Goal: Information Seeking & Learning: Find specific fact

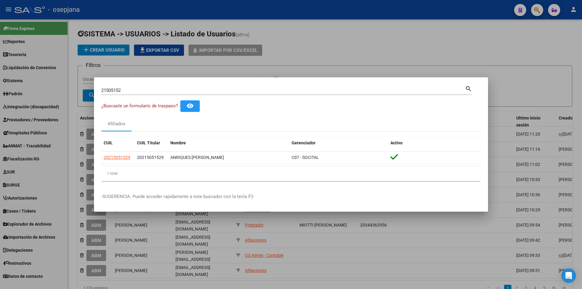
drag, startPoint x: 133, startPoint y: 94, endPoint x: 83, endPoint y: 95, distance: 50.0
click at [83, 95] on div "21505152 Buscar (apellido, dni, cuil, nro traspaso, cuit, obra social) search ¿…" at bounding box center [291, 144] width 582 height 289
click at [125, 89] on input "21505152" at bounding box center [283, 90] width 364 height 5
drag, startPoint x: 104, startPoint y: 90, endPoint x: 91, endPoint y: 90, distance: 13.0
click at [91, 90] on div "21505152 Buscar (apellido, dni, cuil, nro traspaso, cuit, obra social) search ¿…" at bounding box center [291, 144] width 582 height 289
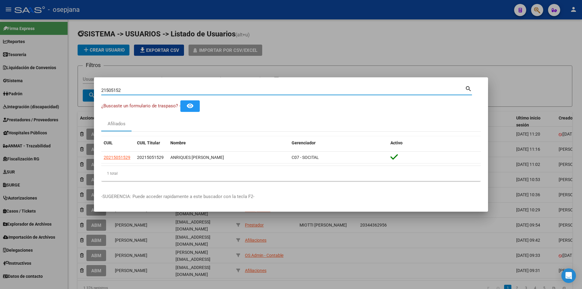
paste input "7307990496"
type input "27307990496"
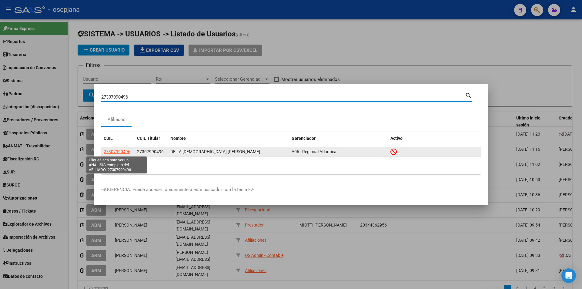
click at [123, 151] on span "27307990496" at bounding box center [117, 151] width 27 height 5
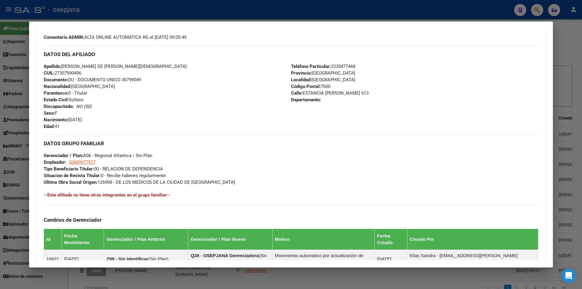
scroll to position [286, 0]
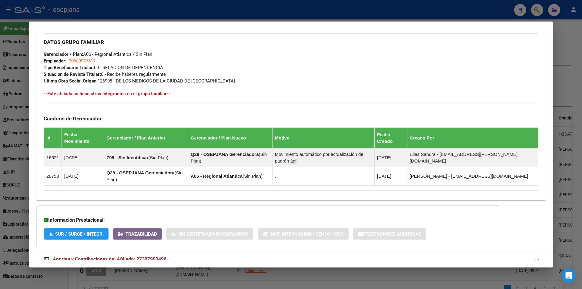
drag, startPoint x: 128, startPoint y: 237, endPoint x: 142, endPoint y: 212, distance: 28.4
click at [127, 256] on span "Aportes y Contribuciones del Afiliado: 27307990496" at bounding box center [110, 259] width 114 height 6
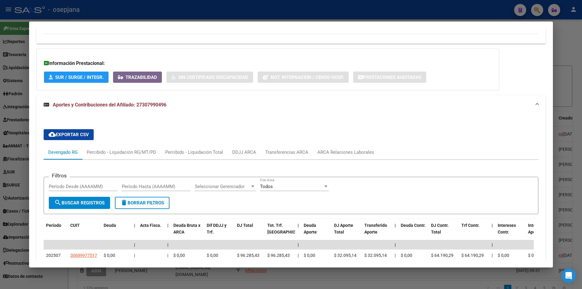
scroll to position [473, 0]
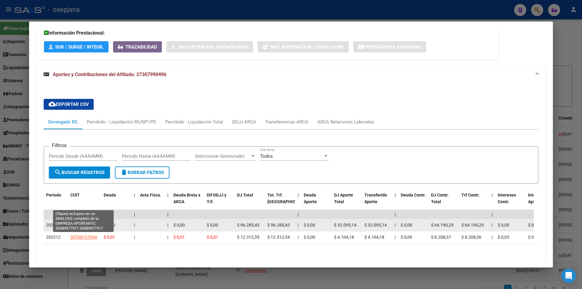
click at [84, 222] on span "30689977517" at bounding box center [83, 224] width 27 height 5
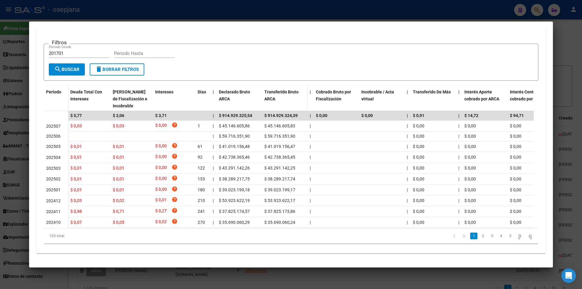
scroll to position [124, 0]
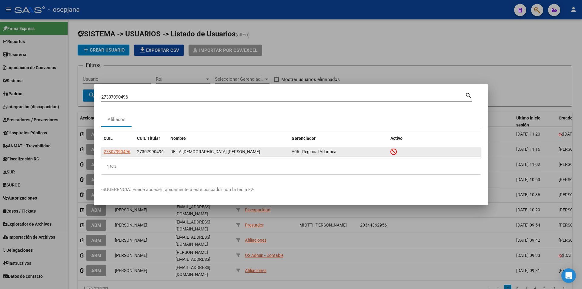
click at [122, 148] on datatable-body-cell "27307990496" at bounding box center [117, 151] width 33 height 9
click at [122, 150] on span "27307990496" at bounding box center [117, 151] width 27 height 5
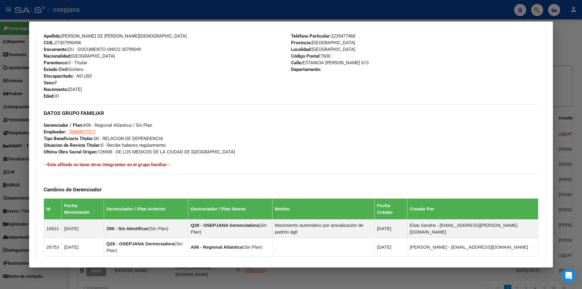
scroll to position [286, 0]
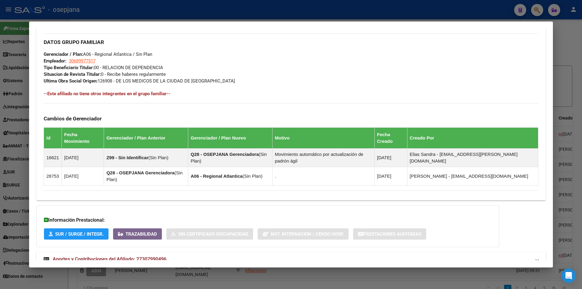
click at [75, 256] on span "Aportes y Contribuciones del Afiliado: 27307990496" at bounding box center [110, 259] width 114 height 6
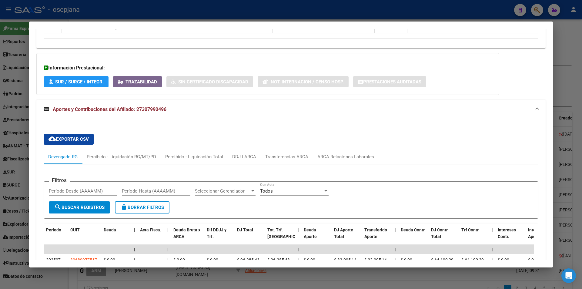
scroll to position [487, 0]
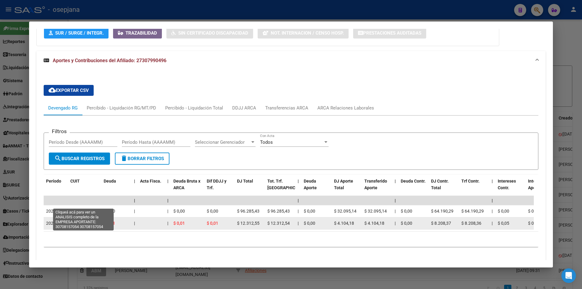
click at [78, 221] on span "30708157054" at bounding box center [83, 223] width 27 height 5
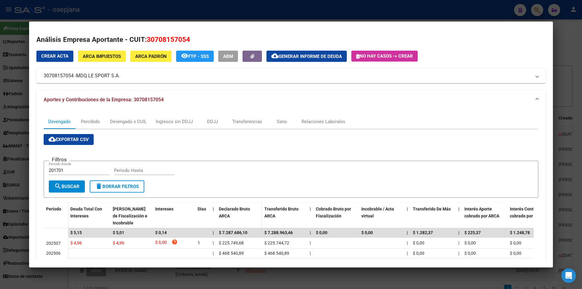
scroll to position [30, 0]
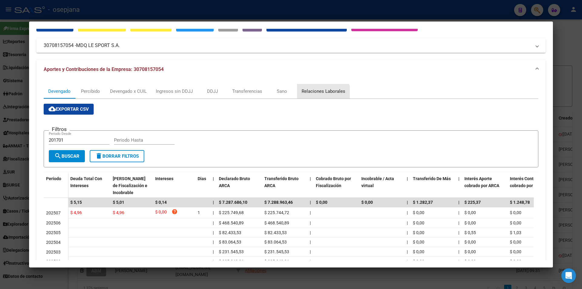
click at [318, 93] on div "Relaciones Laborales" at bounding box center [324, 91] width 44 height 7
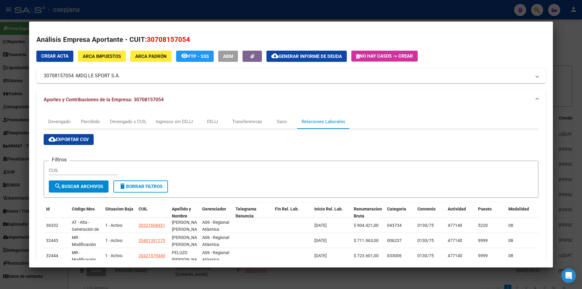
scroll to position [91, 0]
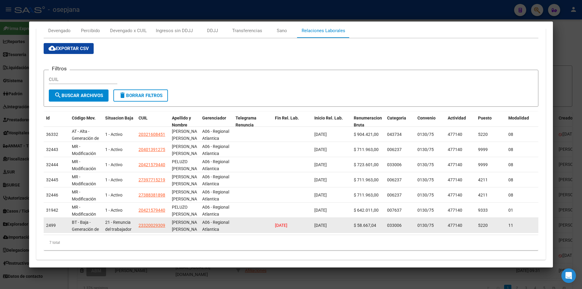
drag, startPoint x: 275, startPoint y: 223, endPoint x: 313, endPoint y: 227, distance: 37.7
click at [313, 227] on div "2499 BT - Baja - Generación de Clave 21 - Renuncia del trabajador / ART.240 - L…" at bounding box center [436, 225] width 784 height 15
click at [287, 226] on span "[DATE]" at bounding box center [281, 225] width 12 height 5
click at [299, 227] on div "[DATE]" at bounding box center [292, 225] width 35 height 7
drag, startPoint x: 297, startPoint y: 225, endPoint x: 275, endPoint y: 226, distance: 22.5
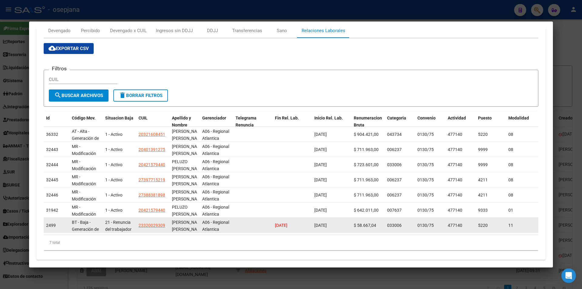
click at [275, 226] on datatable-body-cell "[DATE]" at bounding box center [291, 225] width 39 height 15
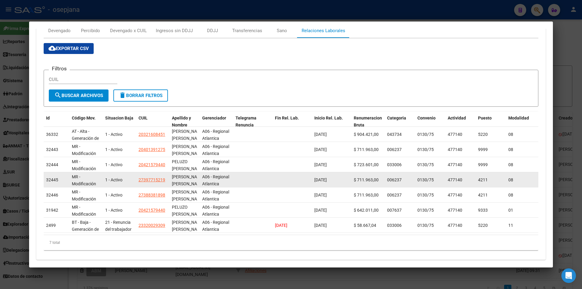
drag, startPoint x: 315, startPoint y: 133, endPoint x: 337, endPoint y: 182, distance: 53.7
click at [338, 185] on datatable-scroller "36332 AT - Alta - Generación de clave 1 - Activo 20321608451 [PERSON_NAME] [PER…" at bounding box center [291, 180] width 495 height 106
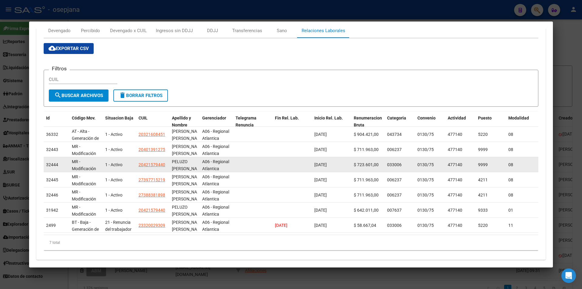
click at [338, 158] on datatable-body-cell "[DATE]" at bounding box center [331, 164] width 39 height 15
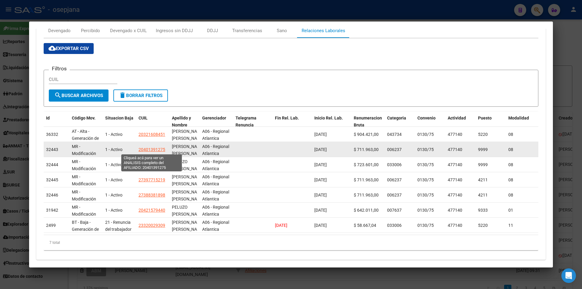
scroll to position [0, 0]
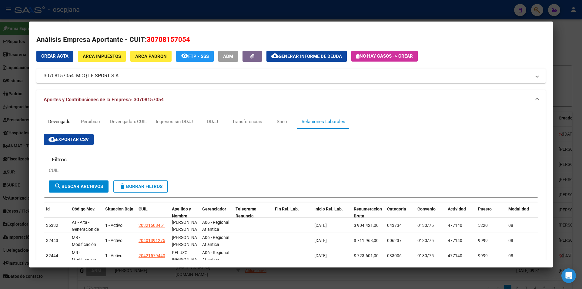
click at [64, 122] on div "Devengado" at bounding box center [59, 121] width 22 height 7
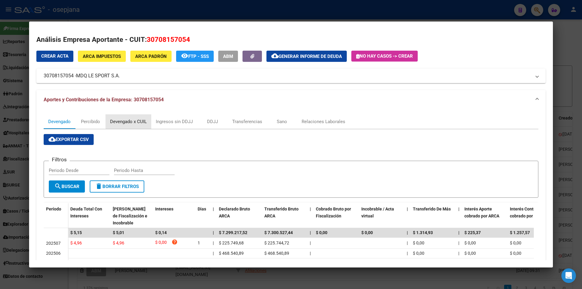
click at [131, 119] on div "Devengado x CUIL" at bounding box center [128, 121] width 37 height 7
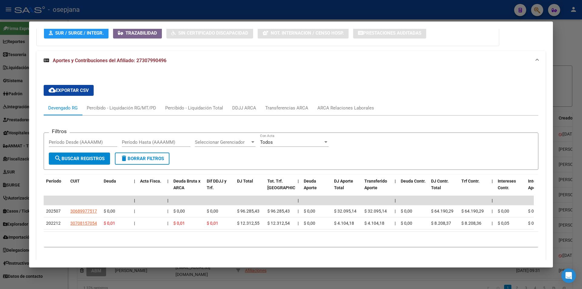
scroll to position [396, 0]
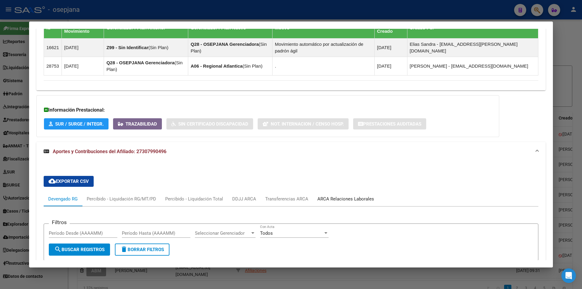
click at [352, 196] on div "ARCA Relaciones Laborales" at bounding box center [345, 199] width 57 height 7
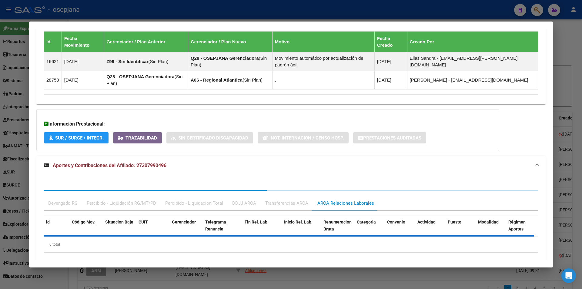
scroll to position [412, 0]
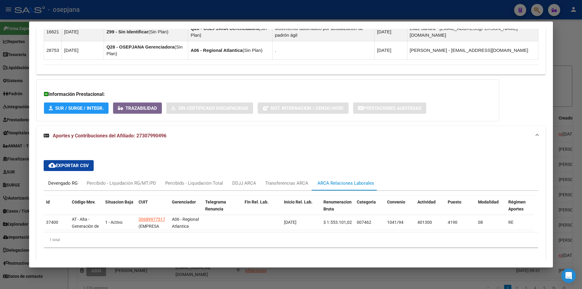
click at [50, 180] on div "Devengado RG" at bounding box center [62, 183] width 29 height 7
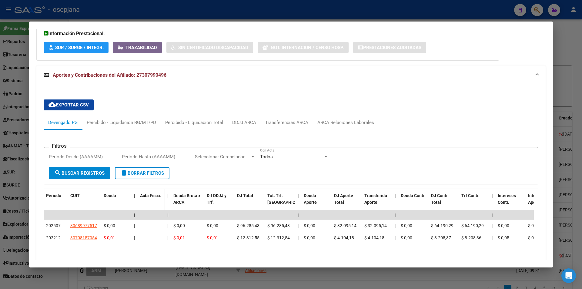
scroll to position [487, 0]
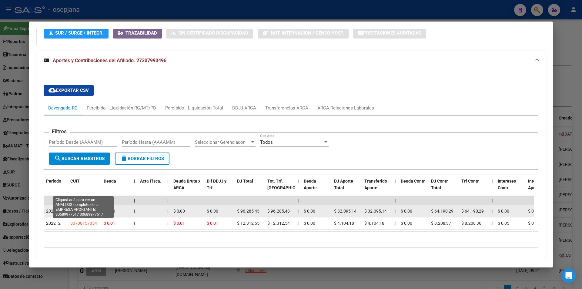
click at [87, 209] on span "30689977517" at bounding box center [83, 211] width 27 height 5
type textarea "30689977517"
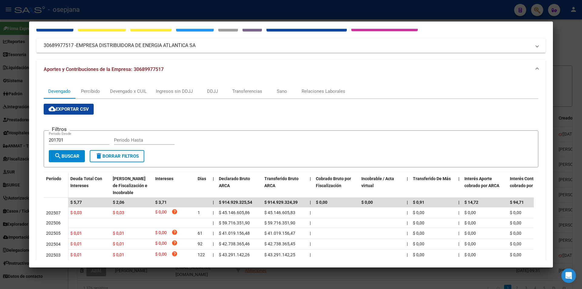
scroll to position [61, 0]
